Goal: Task Accomplishment & Management: Manage account settings

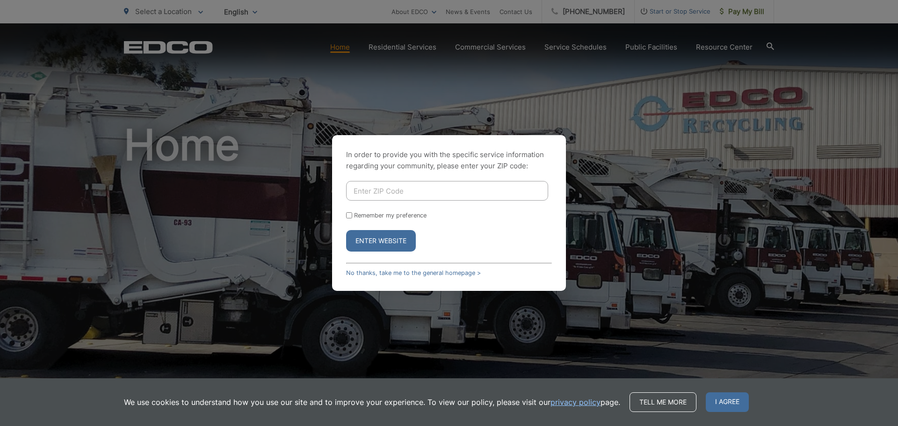
click at [363, 241] on button "Enter Website" at bounding box center [381, 241] width 70 height 22
click at [444, 269] on div "In order to provide you with the specific service information regarding your co…" at bounding box center [449, 213] width 234 height 156
click at [457, 274] on link "No thanks, take me to the general homepage >" at bounding box center [413, 272] width 135 height 7
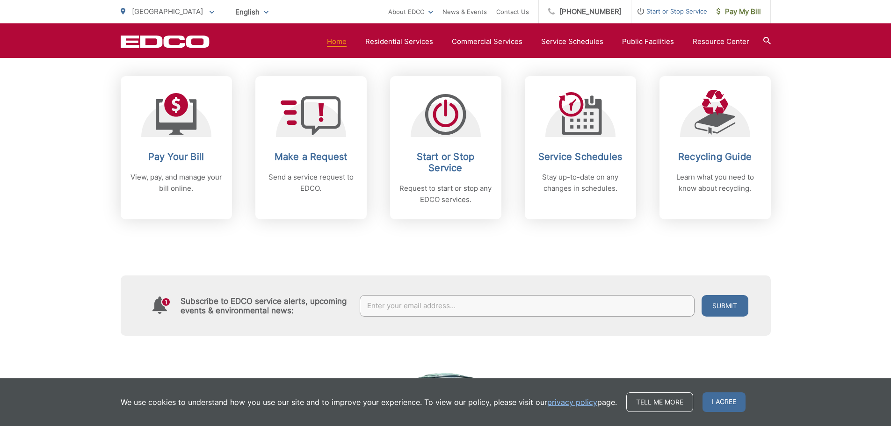
scroll to position [374, 0]
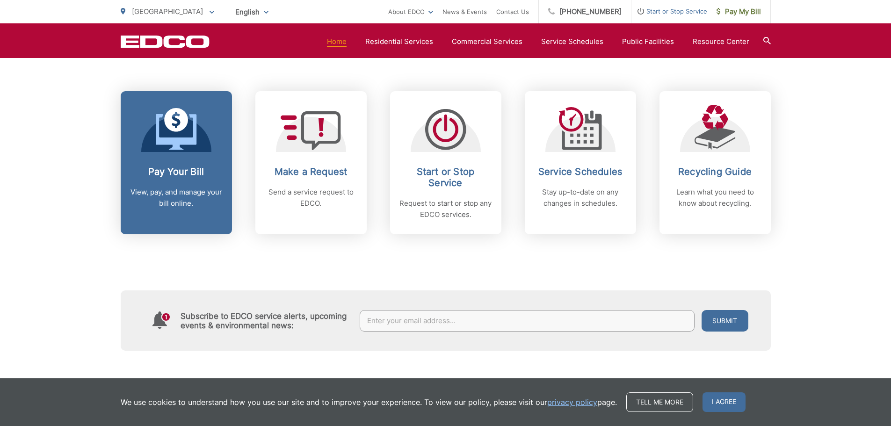
click at [177, 205] on p "View, pay, and manage your bill online." at bounding box center [176, 198] width 93 height 22
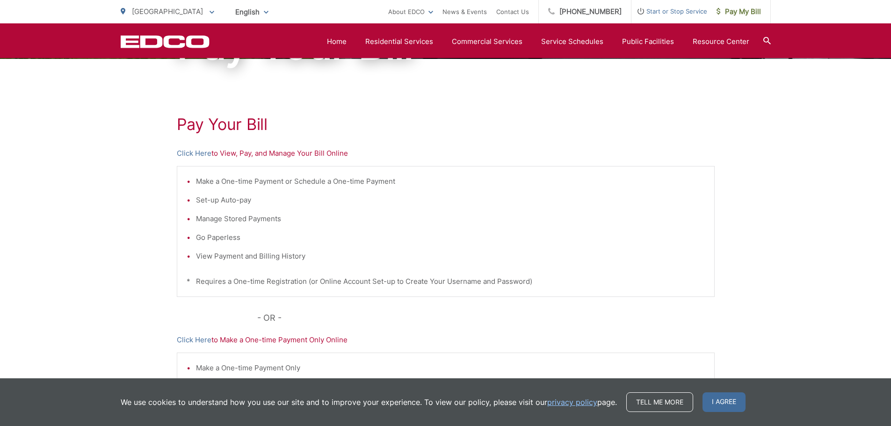
scroll to position [5, 0]
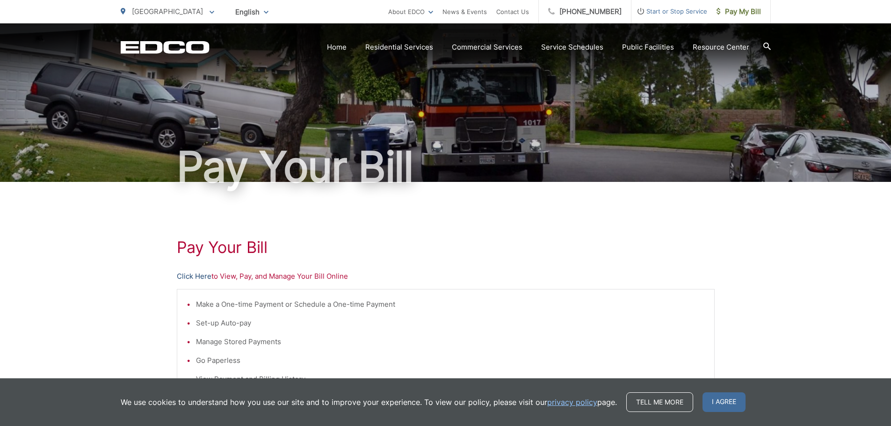
click at [206, 275] on link "Click Here" at bounding box center [194, 276] width 35 height 11
